Goal: Information Seeking & Learning: Learn about a topic

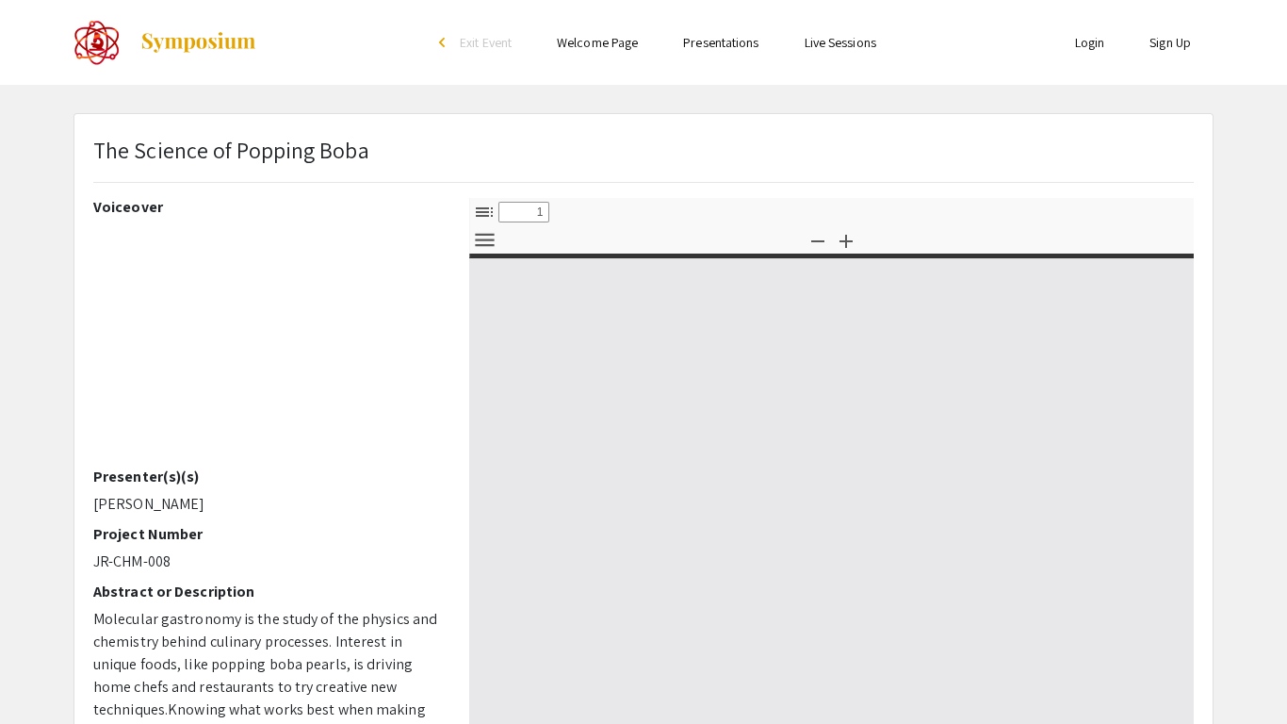
select select "custom"
type input "0"
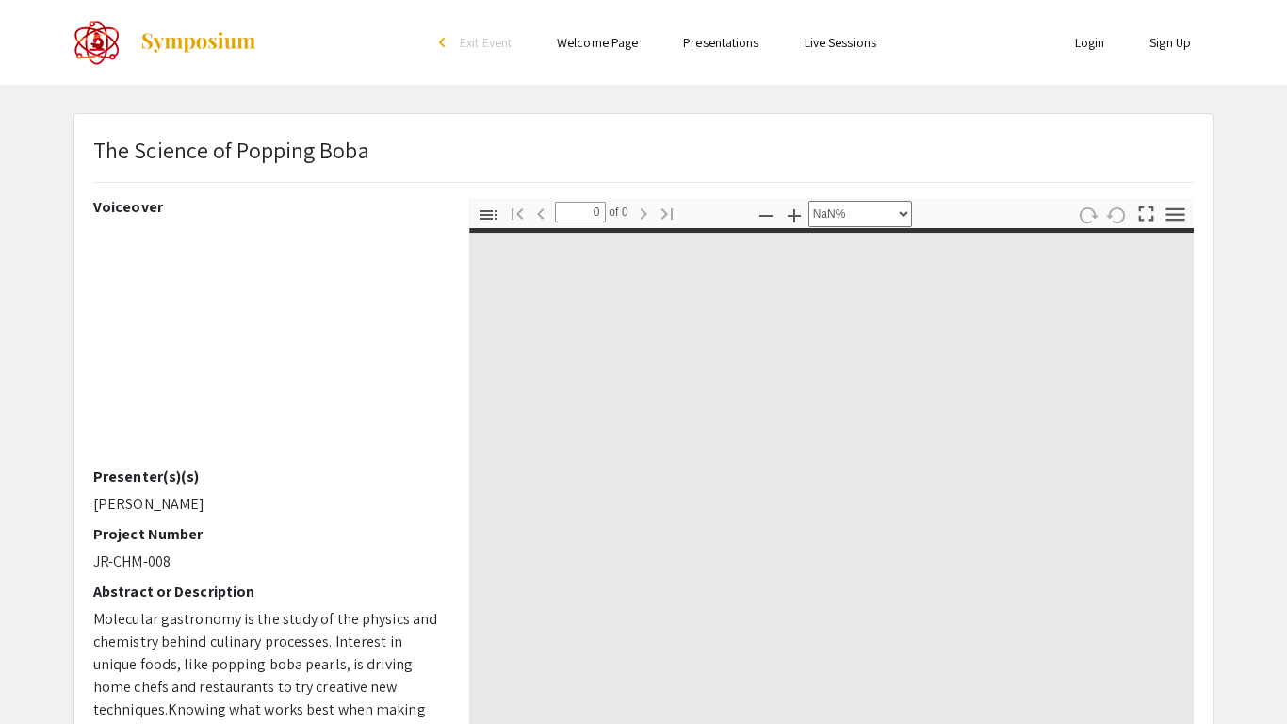
select select "auto"
type input "1"
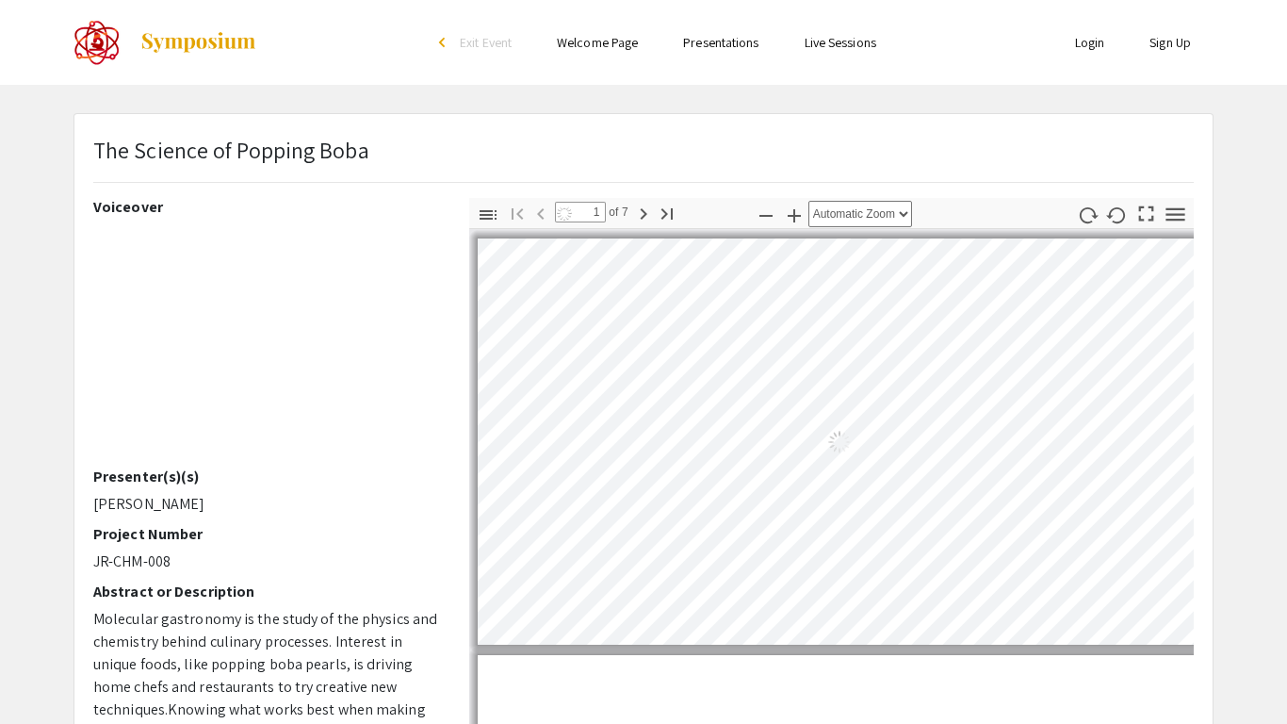
select select "custom"
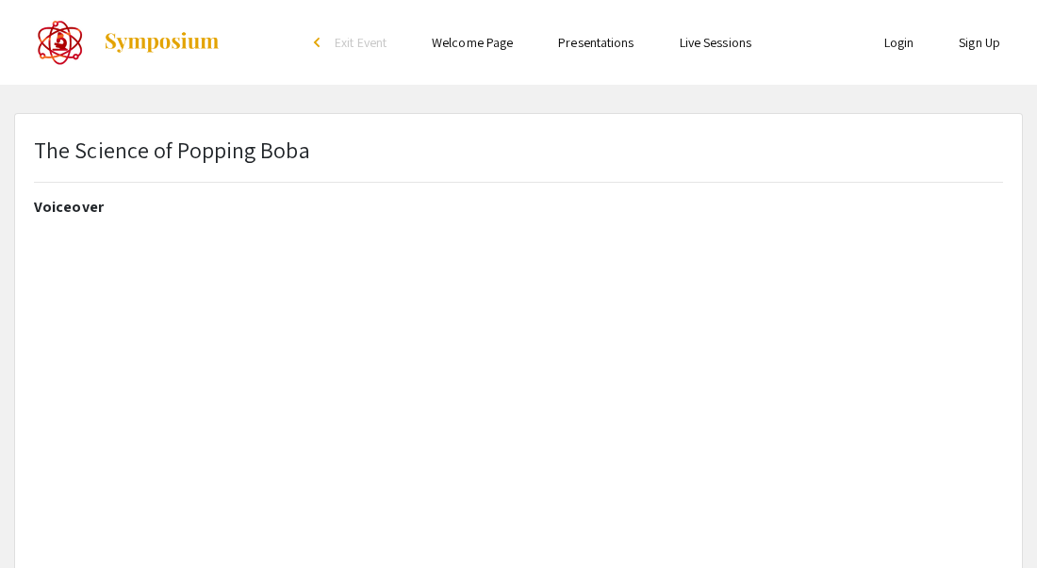
select select "custom"
type input "0"
select select "custom"
type input "1"
select select "auto"
